Goal: Task Accomplishment & Management: Manage account settings

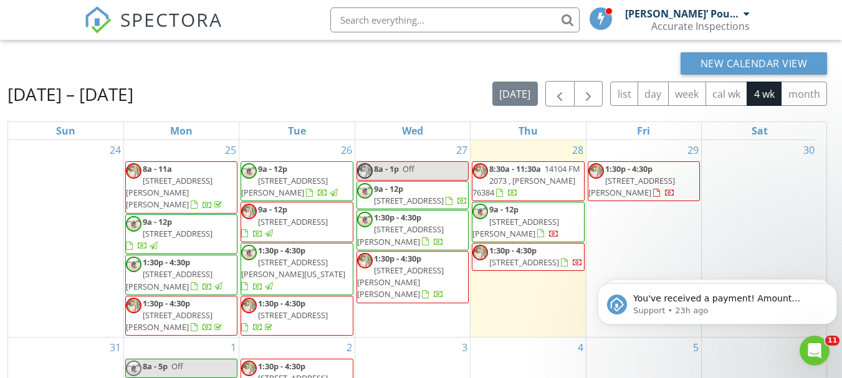
click at [532, 260] on span "1531 Primrose Dr, Wichita Falls 76302" at bounding box center [524, 262] width 70 height 11
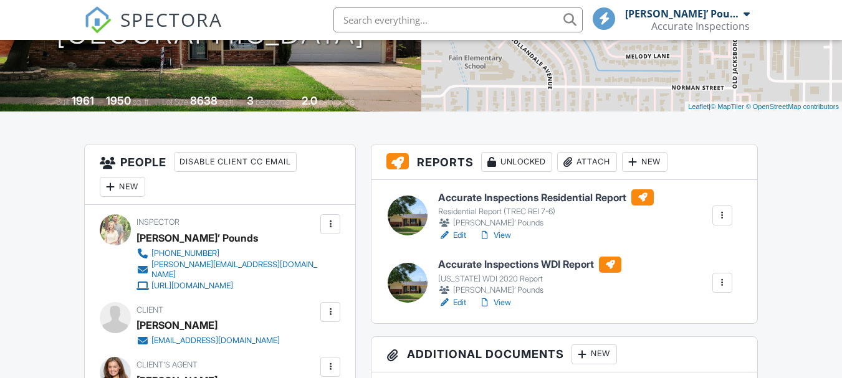
scroll to position [217, 0]
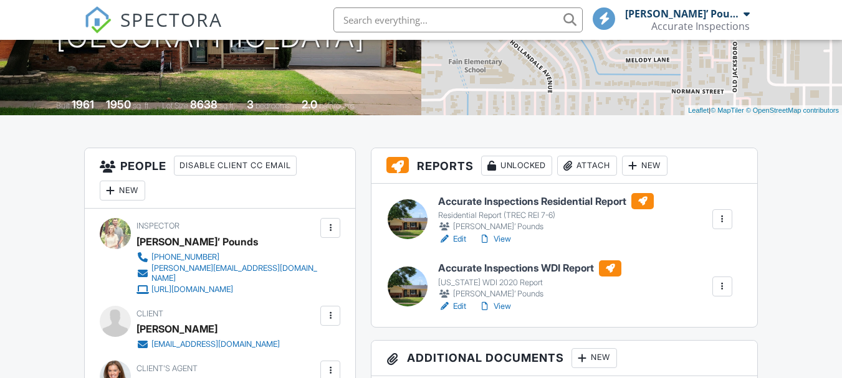
click at [458, 306] on link "Edit" at bounding box center [452, 306] width 28 height 12
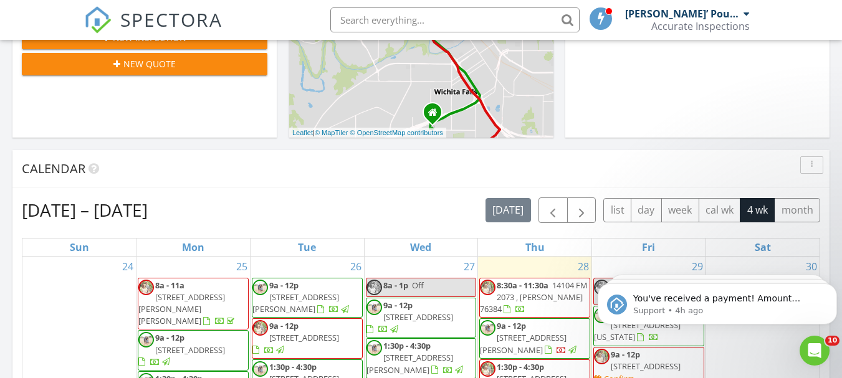
scroll to position [264, 0]
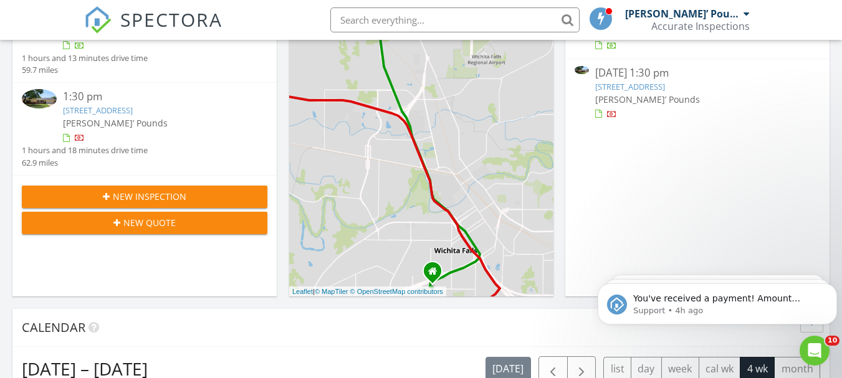
scroll to position [208, 0]
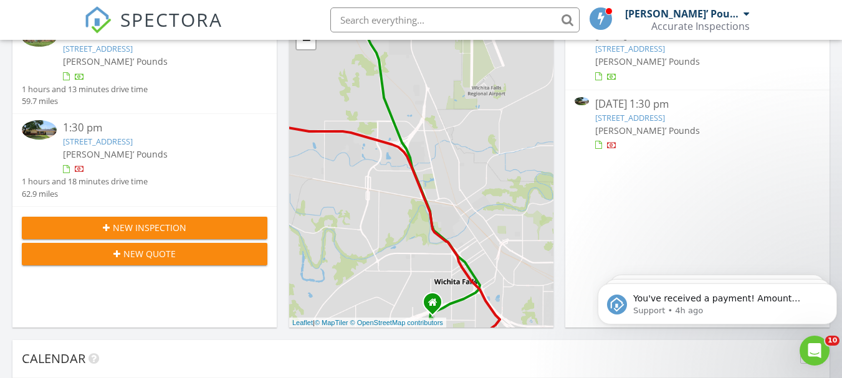
click at [133, 49] on link "14104 FM 2073 , Vernon, TX 76384" at bounding box center [98, 48] width 70 height 11
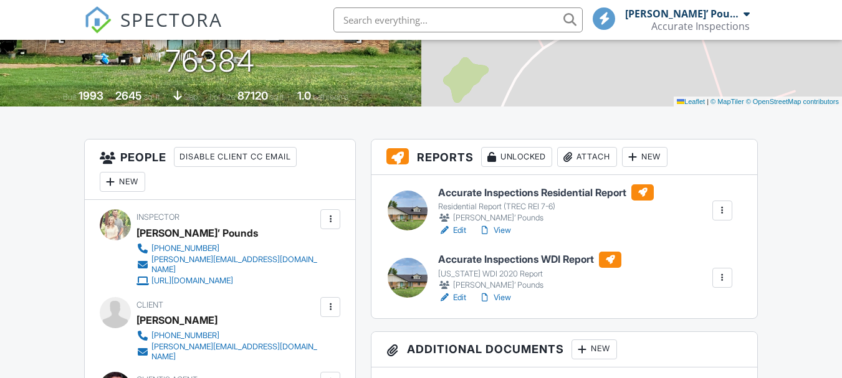
click at [459, 297] on link "Edit" at bounding box center [452, 298] width 28 height 12
